Goal: Task Accomplishment & Management: Complete application form

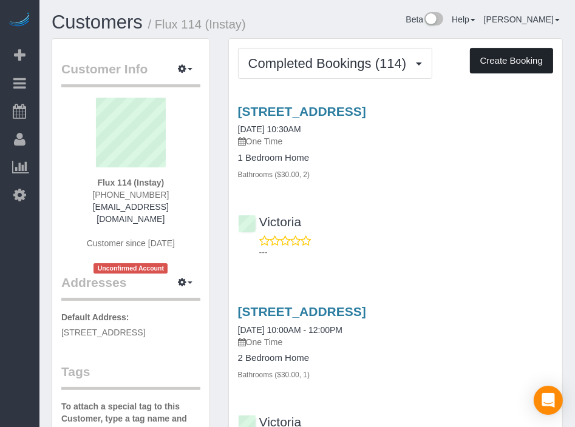
click at [501, 50] on button "Create Booking" at bounding box center [511, 60] width 83 height 25
select select "IA"
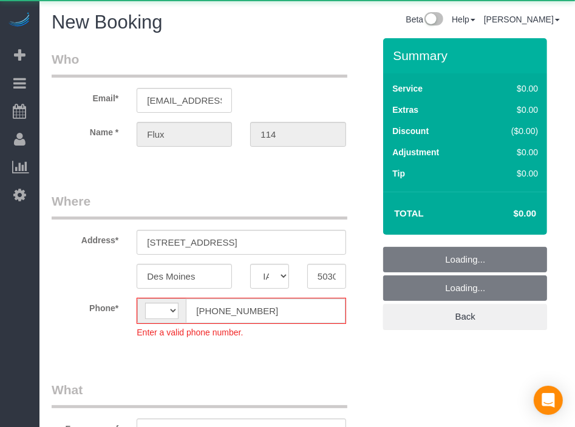
select select "string:[GEOGRAPHIC_DATA]"
select select "object:1980"
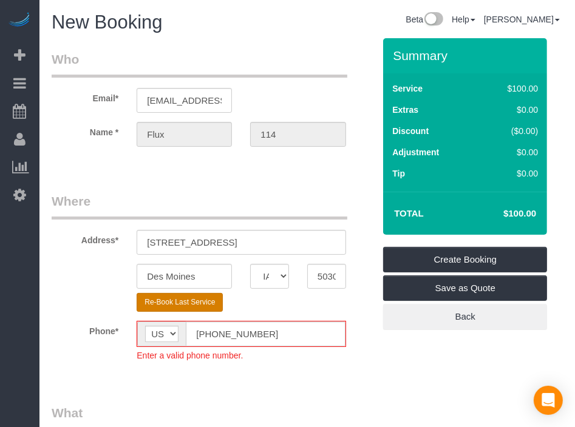
click at [211, 309] on button "Re-Book Last Service" at bounding box center [180, 302] width 86 height 19
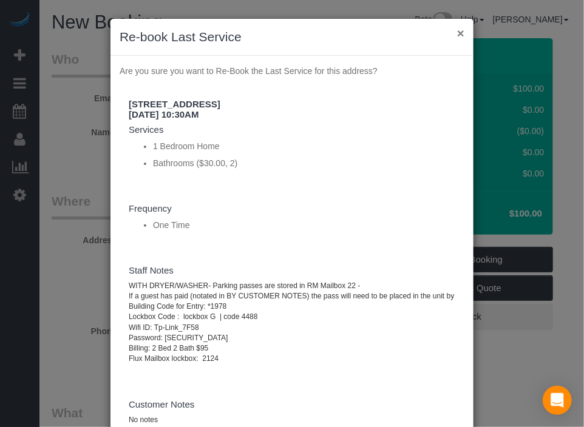
click at [457, 29] on button "×" at bounding box center [460, 33] width 7 height 13
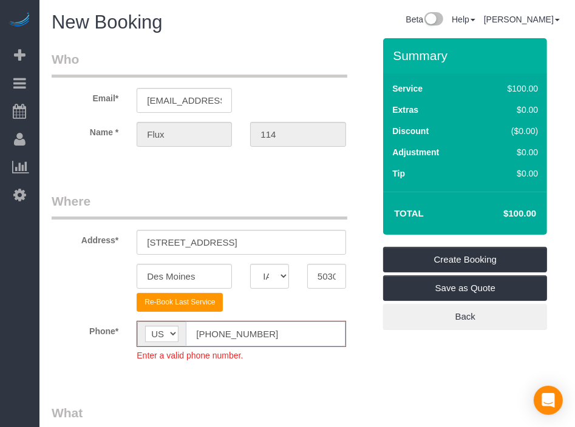
click at [209, 336] on input "[PHONE_NUMBER]" at bounding box center [265, 334] width 159 height 25
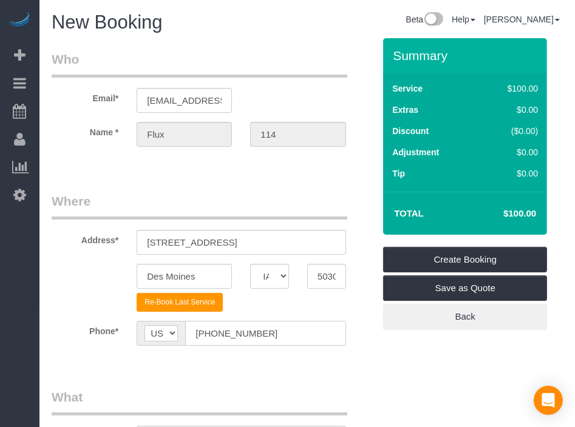
type input "[PHONE_NUMBER]"
click at [342, 363] on fieldset "Where Address* [STREET_ADDRESS] [GEOGRAPHIC_DATA] AK AL AR AZ CA CO CT DC DE [G…" at bounding box center [213, 278] width 322 height 172
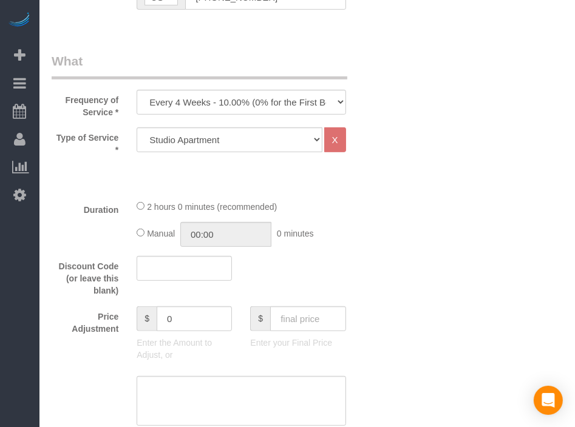
scroll to position [337, 0]
click at [309, 99] on select "Every 6 Weeks (0% for the First Booking) One Time Every 8 Weeks (0% for the Fir…" at bounding box center [241, 101] width 209 height 25
select select "object:1982"
click at [137, 89] on select "Every 6 Weeks (0% for the First Booking) One Time Every 8 Weeks (0% for the Fir…" at bounding box center [241, 101] width 209 height 25
click at [281, 135] on select "Studio Apartment 1 Bedroom Home 2 Bedroom Home 3 Bedroom Home 4 Bedroom Home 5 …" at bounding box center [229, 139] width 185 height 25
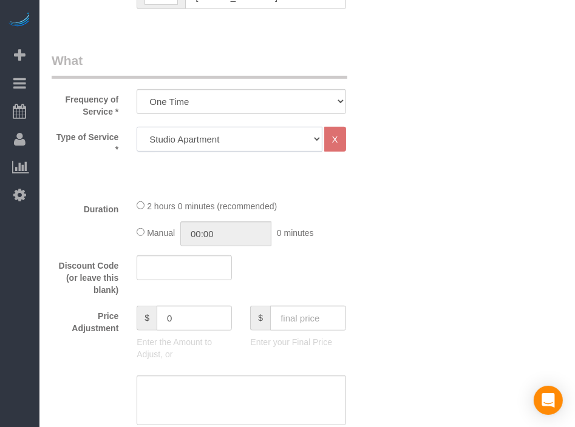
select select "18"
click at [137, 127] on select "Studio Apartment 1 Bedroom Home 2 Bedroom Home 3 Bedroom Home 4 Bedroom Home 5 …" at bounding box center [229, 139] width 185 height 25
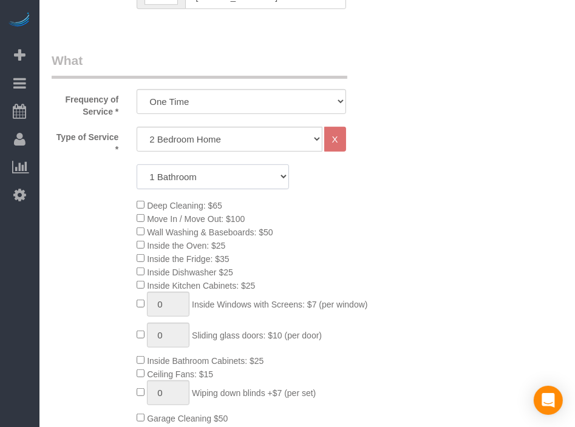
click at [234, 180] on select "1 Bathroom 2 Bathrooms 3 Bathrooms 4 Bathrooms 5 Bathrooms 6 Bathrooms" at bounding box center [213, 176] width 152 height 25
select select "2"
click at [137, 164] on select "1 Bathroom 2 Bathrooms 3 Bathrooms 4 Bathrooms 5 Bathrooms 6 Bathrooms" at bounding box center [213, 176] width 152 height 25
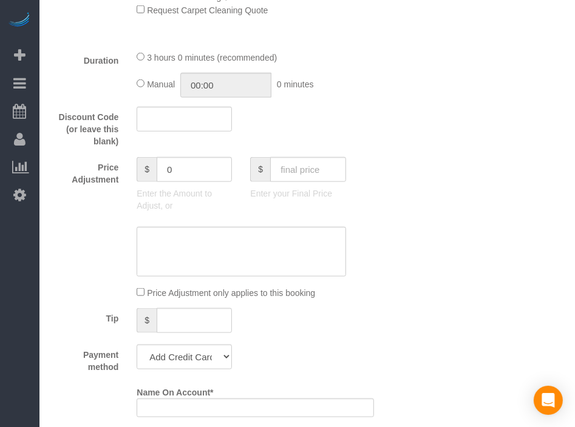
scroll to position [786, 0]
click at [319, 177] on input "text" at bounding box center [307, 169] width 75 height 25
type input "95"
type input "-94"
click at [471, 215] on div "Who Email* [EMAIL_ADDRESS][DOMAIN_NAME] Name * Flux 114 Where Address* [STREET_…" at bounding box center [307, 313] width 511 height 2123
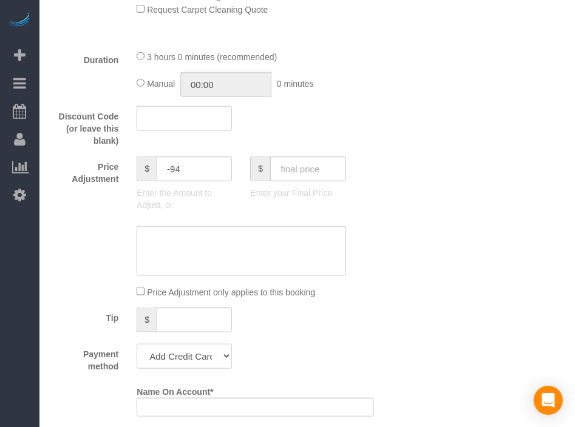
click at [211, 356] on select "Add Credit Card Cash Check Paypal" at bounding box center [184, 356] width 95 height 25
select select "string:check"
click at [137, 348] on select "Add Credit Card Cash Check Paypal" at bounding box center [184, 356] width 95 height 25
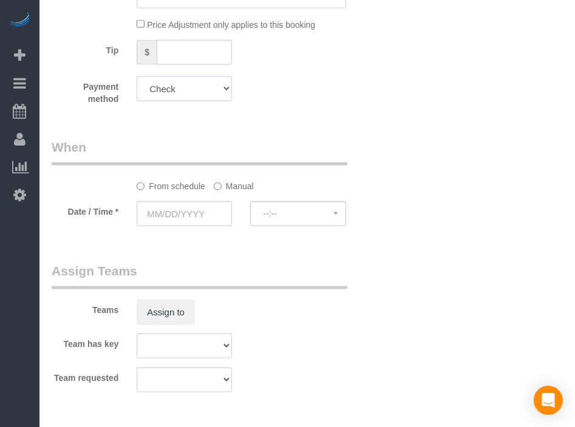
scroll to position [1077, 0]
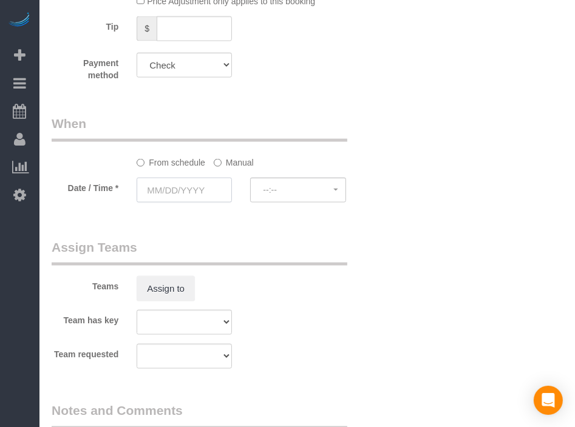
click at [206, 194] on input "text" at bounding box center [184, 190] width 95 height 25
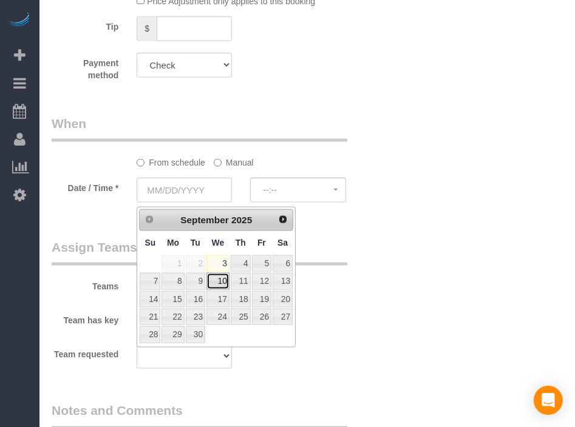
click at [222, 275] on link "10" at bounding box center [217, 281] width 23 height 16
type input "[DATE]"
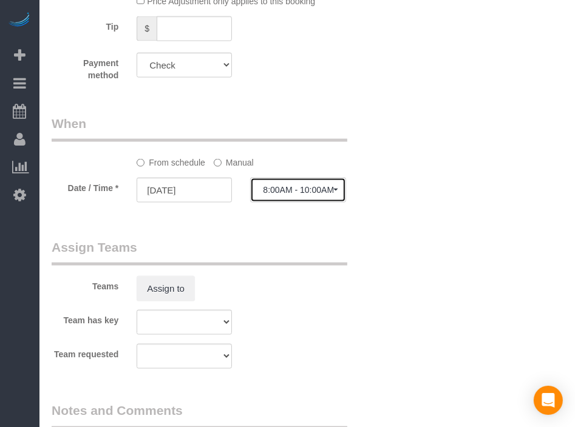
click at [303, 189] on button "8:00AM - 10:00AM" at bounding box center [297, 190] width 95 height 25
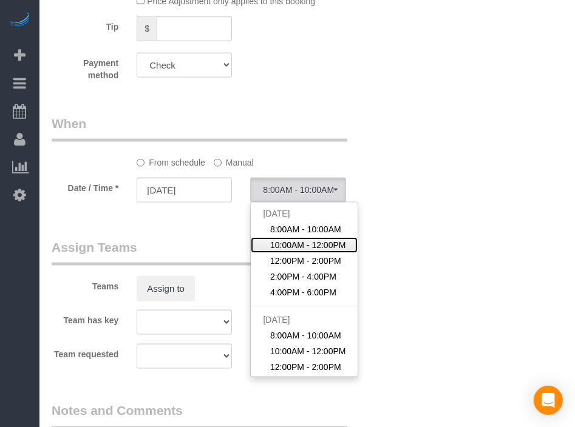
click at [303, 248] on span "10:00AM - 12:00PM" at bounding box center [308, 245] width 76 height 12
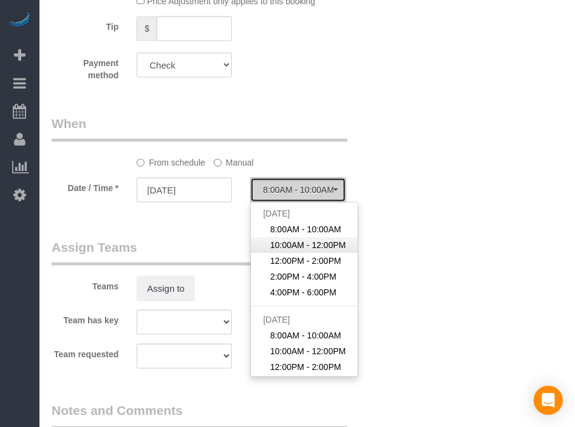
select select "spot2"
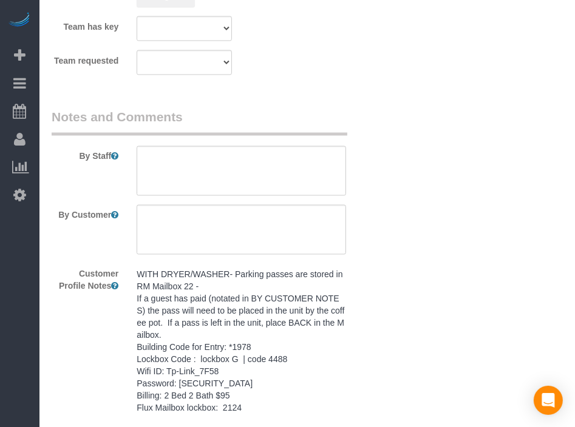
scroll to position [1372, 0]
click at [291, 297] on pre "WITH DRYER/WASHER- Parking passes are stored in RM Mailbox 22 - If a guest has …" at bounding box center [241, 341] width 209 height 146
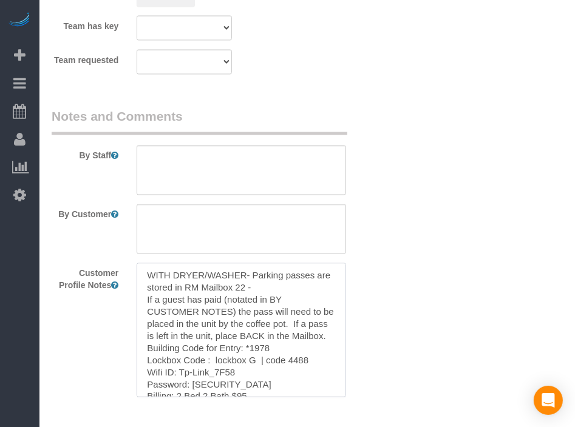
click at [291, 297] on textarea "WITH DRYER/WASHER- Parking passes are stored in RM Mailbox 22 - If a guest has …" at bounding box center [241, 330] width 209 height 134
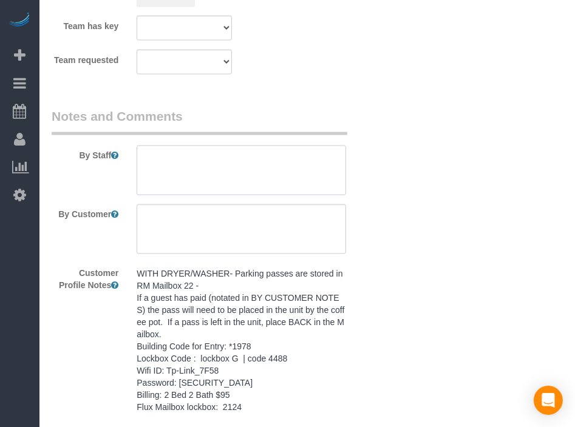
paste textarea "WITH DRYER/WASHER- Parking passes are stored in RM Mailbox 22 - If a guest has …"
click at [297, 188] on textarea at bounding box center [241, 171] width 209 height 50
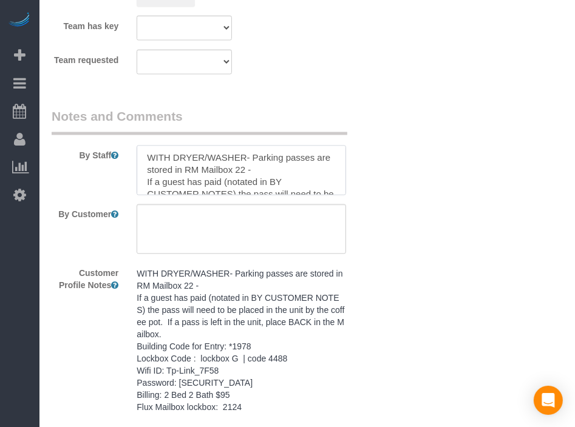
scroll to position [114, 0]
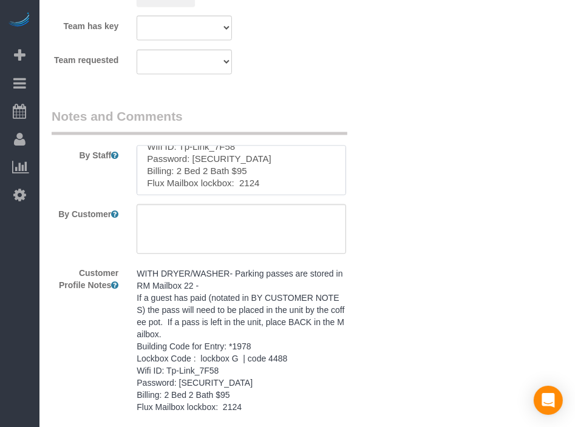
type textarea "WITH DRYER/WASHER- Parking passes are stored in RM Mailbox 22 - If a guest has …"
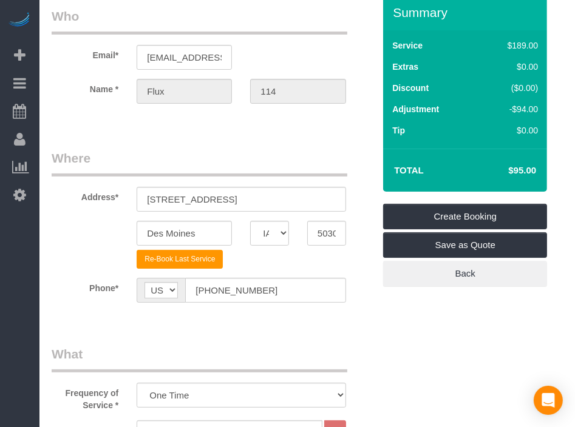
scroll to position [0, 0]
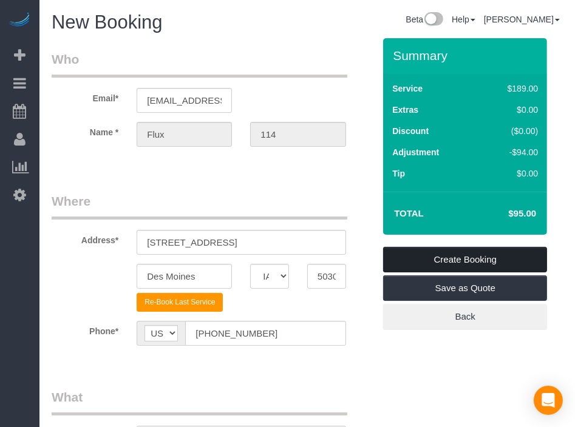
click at [476, 258] on link "Create Booking" at bounding box center [465, 259] width 164 height 25
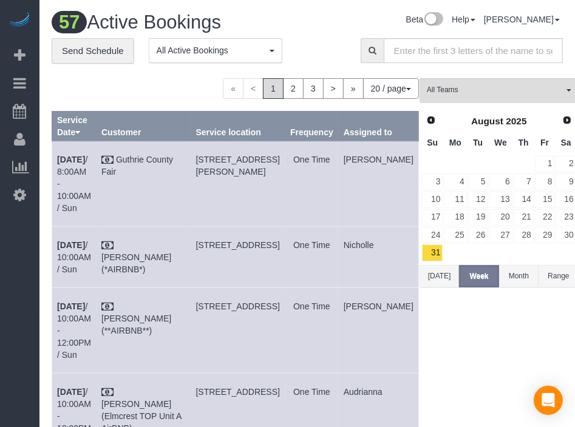
click at [10, 251] on div "Beta Add Booking Bookings Active Bookings Cancelled Bookings Quote Inquiries Do…" at bounding box center [19, 213] width 39 height 427
